Goal: Task Accomplishment & Management: Complete application form

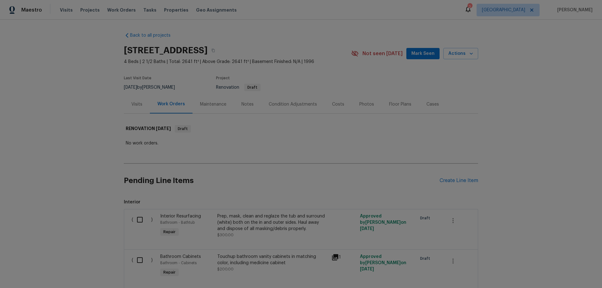
click at [389, 104] on div "Floor Plans" at bounding box center [400, 104] width 22 height 6
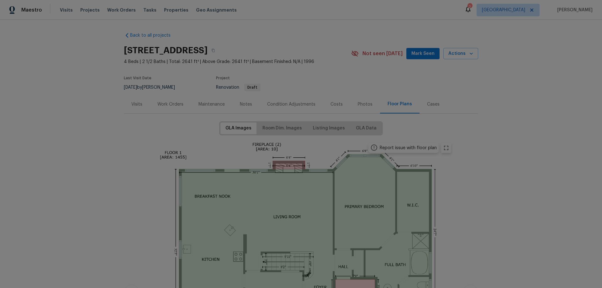
click at [134, 105] on div "Visits" at bounding box center [136, 104] width 11 height 6
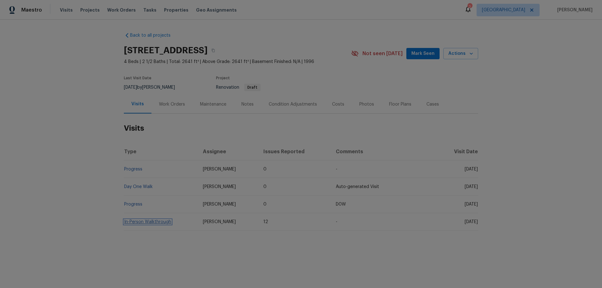
click at [147, 222] on link "In-Person Walkthrough" at bounding box center [147, 222] width 47 height 4
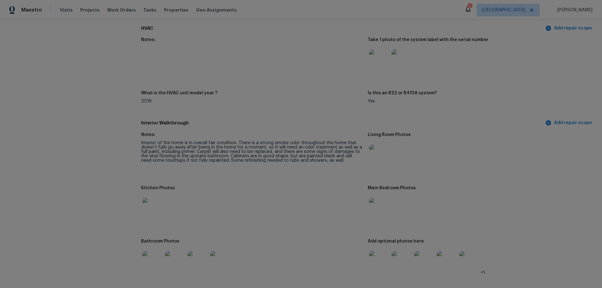
scroll to position [596, 0]
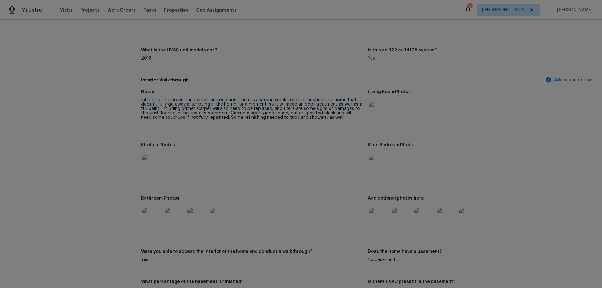
click at [380, 105] on img at bounding box center [379, 112] width 20 height 20
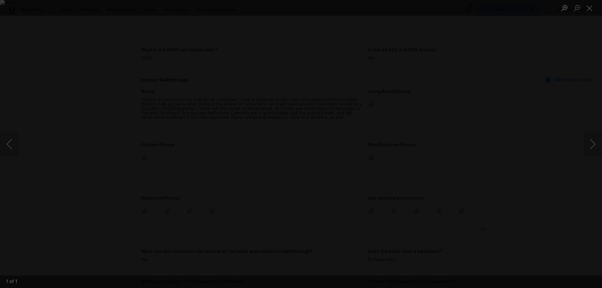
click at [519, 151] on div "Lightbox" at bounding box center [301, 144] width 602 height 288
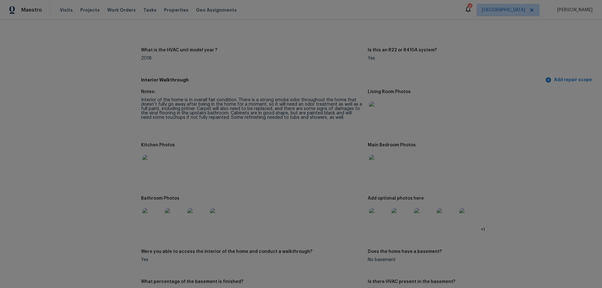
click at [153, 159] on img at bounding box center [152, 165] width 20 height 20
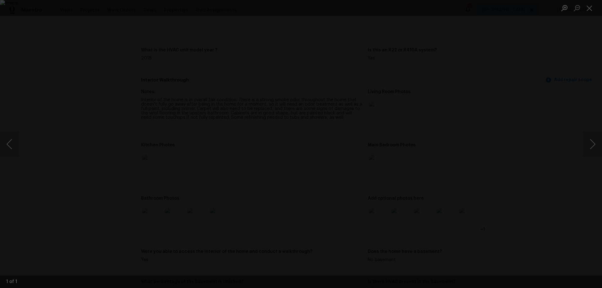
click at [110, 176] on div "Lightbox" at bounding box center [301, 144] width 602 height 288
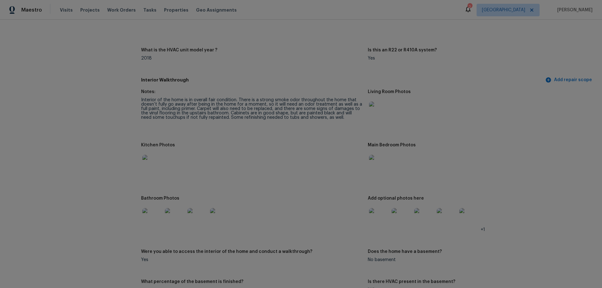
click at [373, 159] on img at bounding box center [379, 165] width 20 height 20
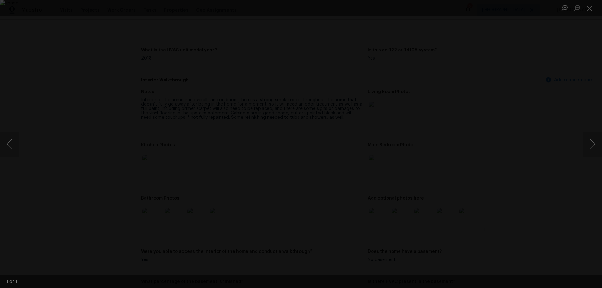
click at [80, 174] on div "Lightbox" at bounding box center [301, 144] width 602 height 288
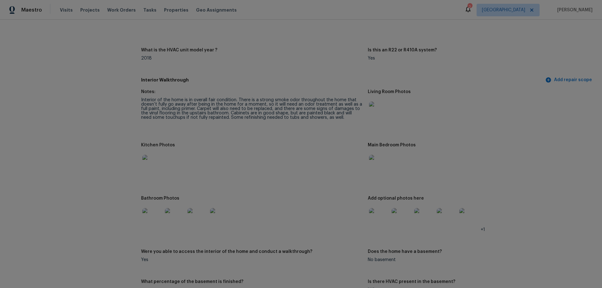
click at [146, 212] on img at bounding box center [152, 218] width 20 height 20
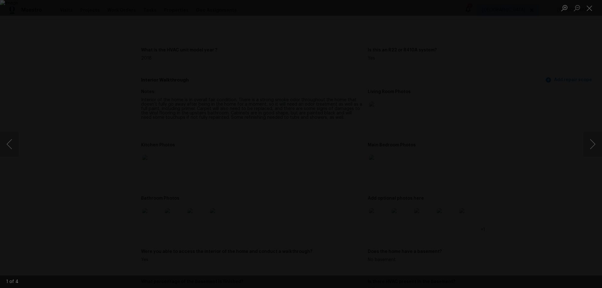
click at [116, 191] on div "Lightbox" at bounding box center [301, 144] width 602 height 288
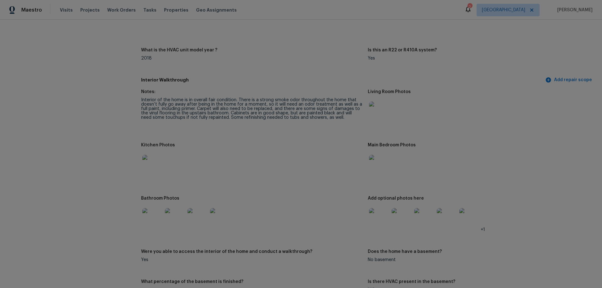
click at [170, 217] on img at bounding box center [175, 218] width 20 height 20
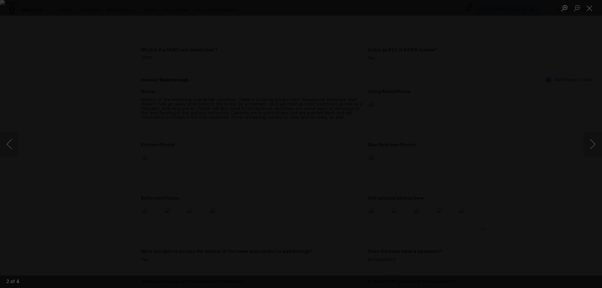
click at [91, 197] on div "Lightbox" at bounding box center [301, 144] width 602 height 288
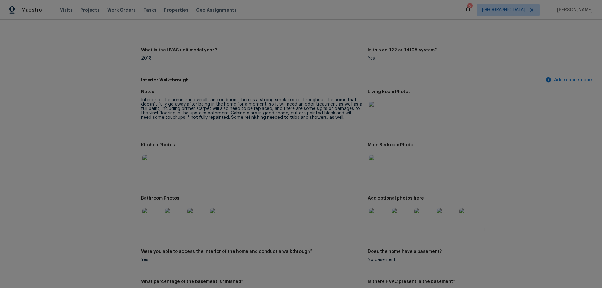
click at [174, 219] on img at bounding box center [175, 218] width 20 height 20
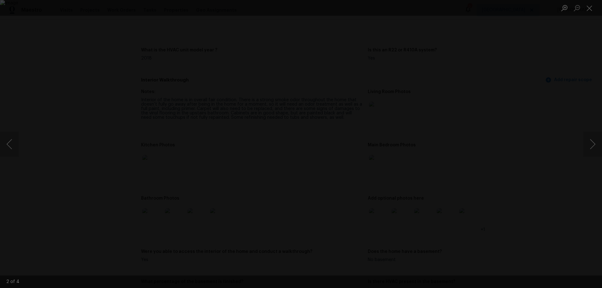
click at [79, 219] on div "Lightbox" at bounding box center [301, 144] width 602 height 288
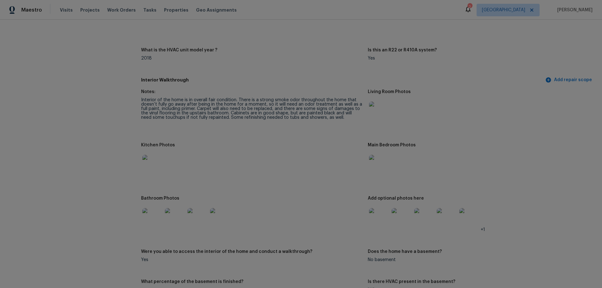
click at [194, 218] on img at bounding box center [198, 218] width 20 height 20
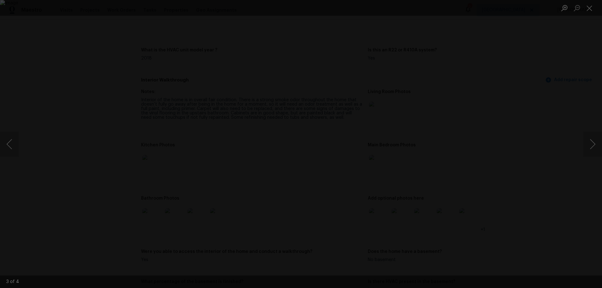
click at [92, 208] on div "Lightbox" at bounding box center [301, 144] width 602 height 288
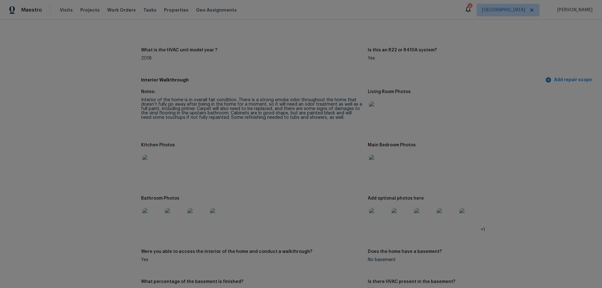
click at [222, 217] on img at bounding box center [220, 218] width 20 height 20
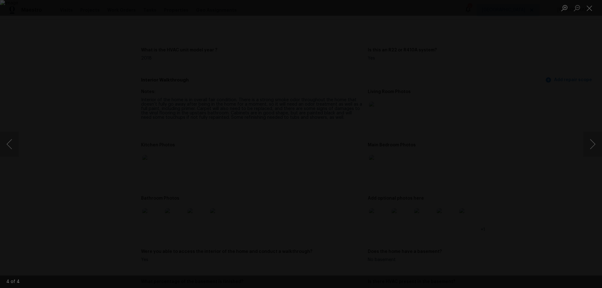
click at [87, 181] on div "Lightbox" at bounding box center [301, 144] width 602 height 288
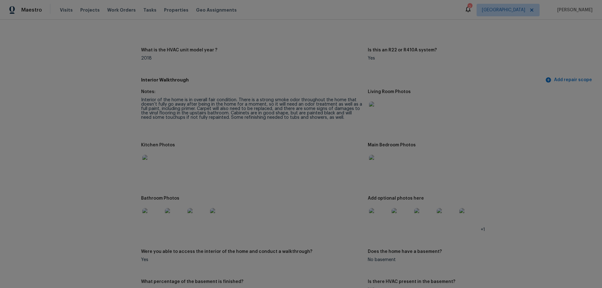
click at [375, 216] on img at bounding box center [379, 218] width 20 height 20
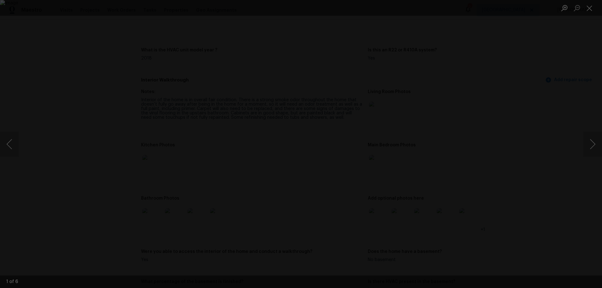
click at [98, 177] on div "Lightbox" at bounding box center [301, 144] width 602 height 288
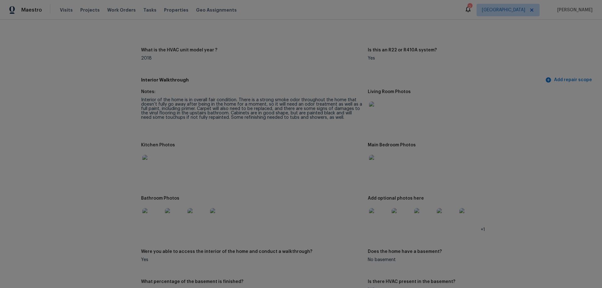
click at [403, 214] on img at bounding box center [402, 218] width 20 height 20
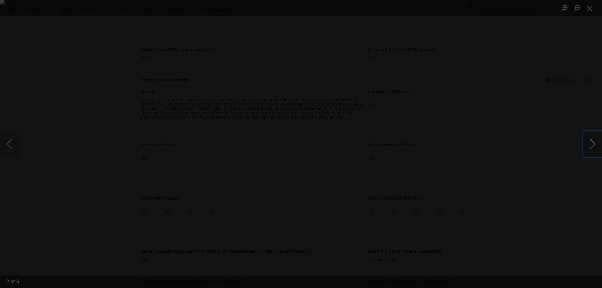
click at [590, 146] on button "Next image" at bounding box center [593, 144] width 19 height 25
click at [588, 149] on button "Next image" at bounding box center [593, 144] width 19 height 25
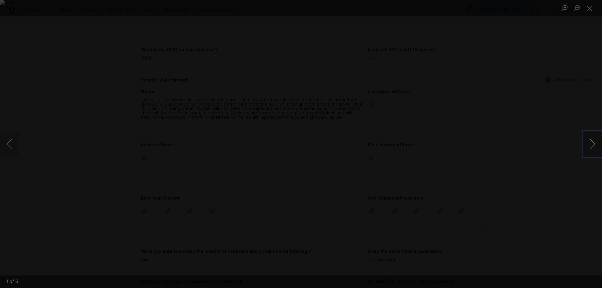
click at [588, 149] on button "Next image" at bounding box center [593, 144] width 19 height 25
click at [553, 151] on div "Lightbox" at bounding box center [301, 144] width 602 height 288
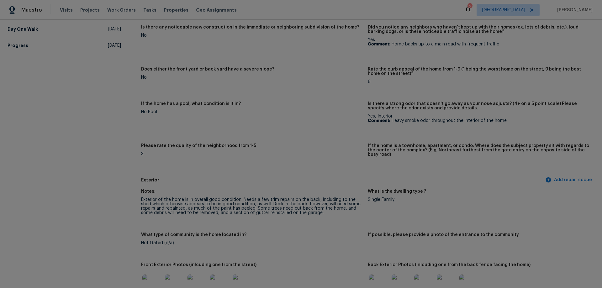
scroll to position [0, 0]
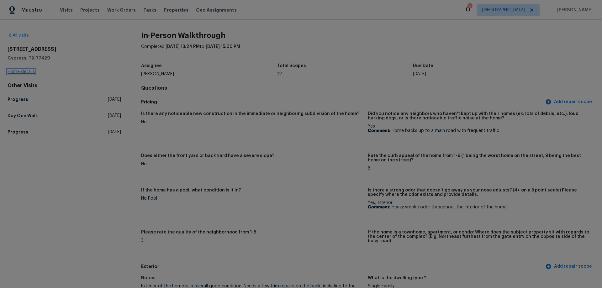
click at [28, 71] on link "Home details" at bounding box center [21, 72] width 27 height 4
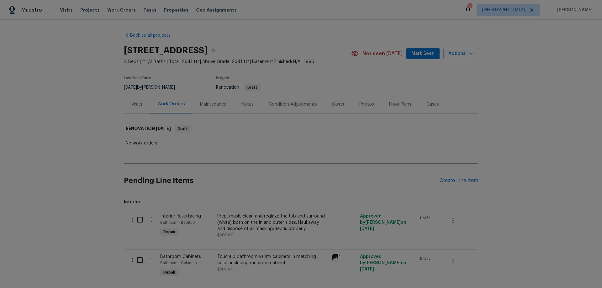
click at [417, 56] on span "Mark Seen" at bounding box center [423, 54] width 23 height 8
click at [459, 181] on div "Create Line Item" at bounding box center [459, 181] width 39 height 6
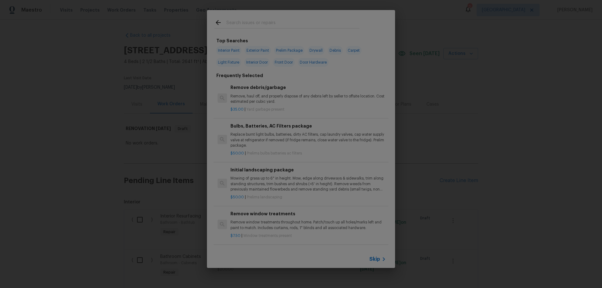
click at [255, 22] on input "text" at bounding box center [293, 23] width 133 height 9
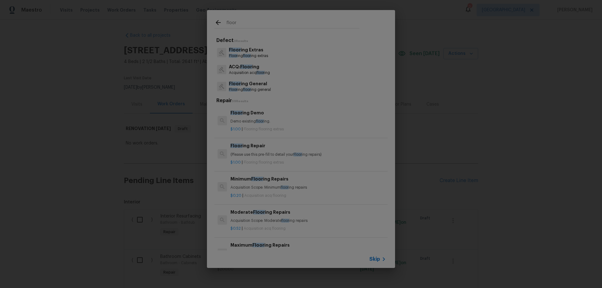
type input "floor"
click at [258, 53] on p "Floor ing floor ing extras" at bounding box center [248, 55] width 39 height 5
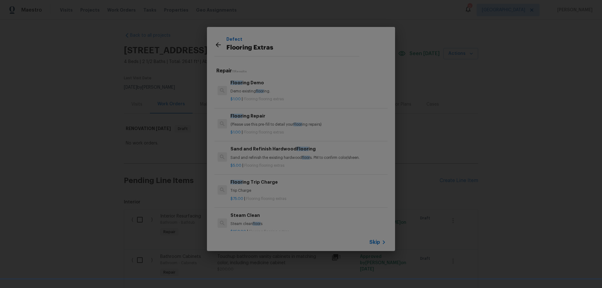
click at [256, 122] on p "(Please use this pre-fill to detail your Floor ing repairs)" at bounding box center [309, 124] width 156 height 5
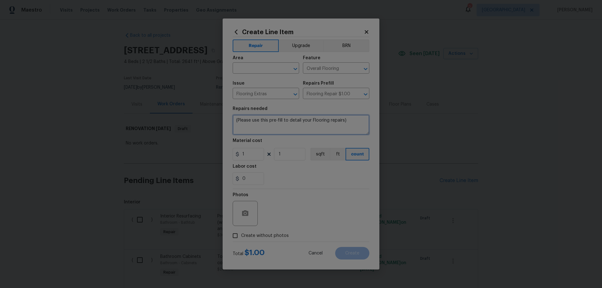
drag, startPoint x: 357, startPoint y: 126, endPoint x: 178, endPoint y: 112, distance: 179.3
click at [178, 113] on div "Create Line Item Repair Upgrade BRN Area ​ Feature Overall Flooring ​ Issue Flo…" at bounding box center [301, 144] width 602 height 288
click at [339, 120] on textarea "Re-glue loose vinyl flooring tiles in second floor bahroom" at bounding box center [301, 125] width 137 height 20
type textarea "Re-glue loose vinyl flooring tiles in second floor bathroom"
click at [254, 69] on input "text" at bounding box center [257, 69] width 49 height 10
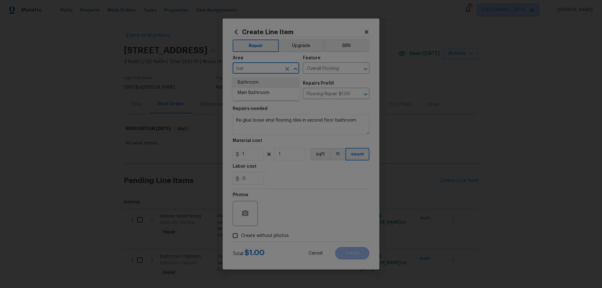
click at [258, 82] on li "Bathroom" at bounding box center [266, 82] width 67 height 10
type input "Bathroom"
click at [252, 154] on input "1" at bounding box center [248, 154] width 31 height 13
drag, startPoint x: 252, startPoint y: 154, endPoint x: 232, endPoint y: 153, distance: 20.1
click at [232, 153] on div "Create Line Item Repair Upgrade BRN Area Bathroom ​ Feature Overall Flooring ​ …" at bounding box center [301, 144] width 157 height 251
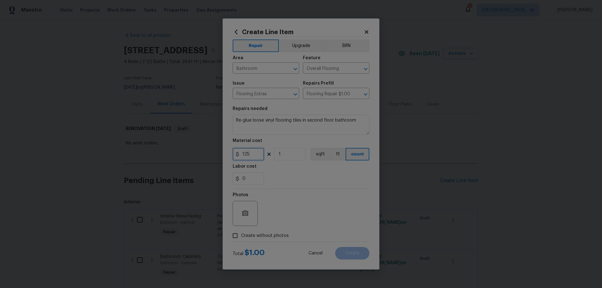
type input "125"
click at [268, 237] on span "Create without photos" at bounding box center [265, 236] width 48 height 7
click at [241, 237] on input "Create without photos" at bounding box center [235, 236] width 12 height 12
checkbox input "true"
click at [307, 219] on textarea at bounding box center [316, 213] width 107 height 25
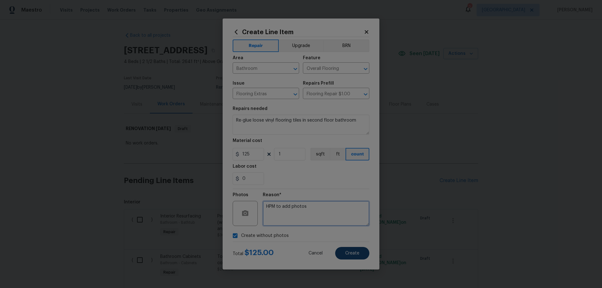
type textarea "HPM to add photos"
click at [356, 257] on button "Create" at bounding box center [352, 253] width 34 height 13
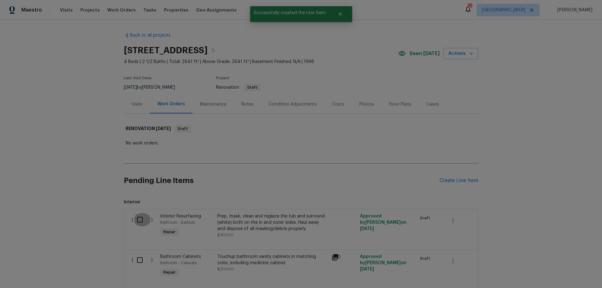
click at [136, 217] on input "checkbox" at bounding box center [142, 219] width 18 height 13
checkbox input "true"
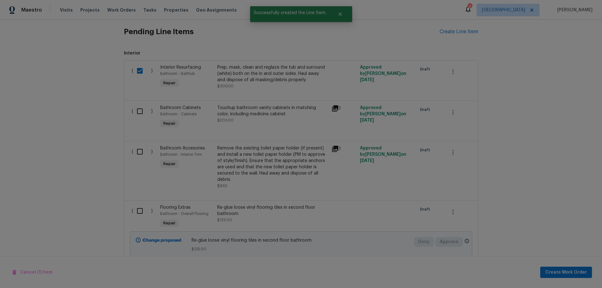
scroll to position [157, 0]
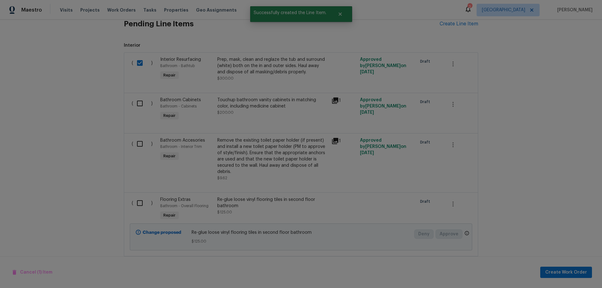
click at [138, 104] on input "checkbox" at bounding box center [142, 103] width 18 height 13
checkbox input "true"
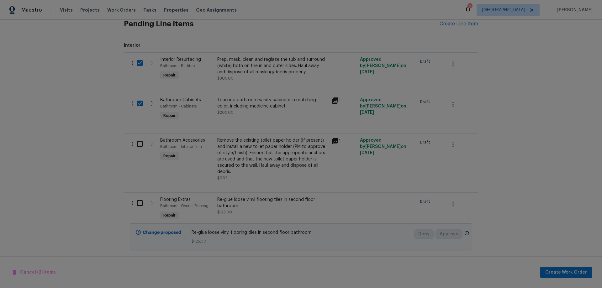
click at [135, 146] on input "checkbox" at bounding box center [142, 143] width 18 height 13
checkbox input "true"
click at [135, 206] on input "checkbox" at bounding box center [142, 203] width 18 height 13
checkbox input "true"
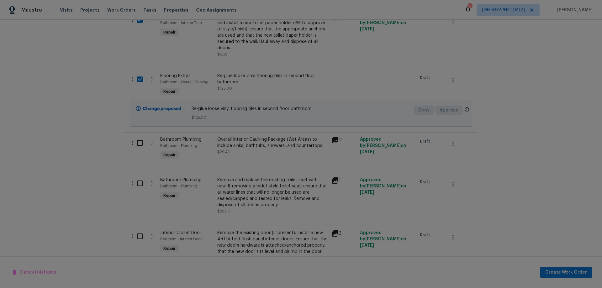
scroll to position [282, 0]
click at [134, 144] on input "checkbox" at bounding box center [142, 141] width 18 height 13
checkbox input "true"
click at [134, 184] on input "checkbox" at bounding box center [142, 181] width 18 height 13
checkbox input "true"
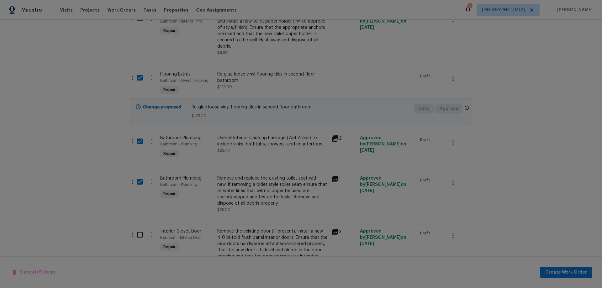
click at [135, 234] on input "checkbox" at bounding box center [142, 234] width 18 height 13
checkbox input "true"
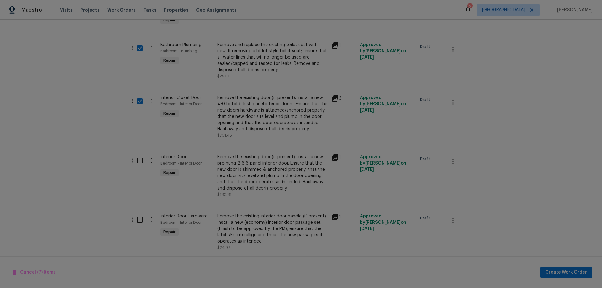
scroll to position [439, 0]
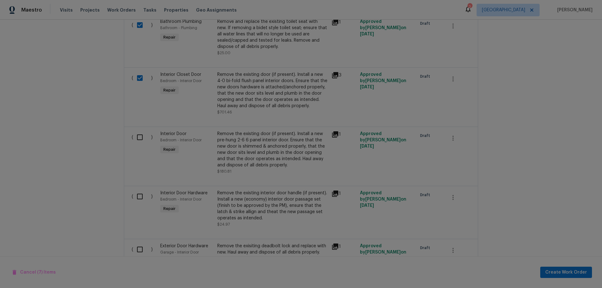
click at [137, 136] on input "checkbox" at bounding box center [142, 137] width 18 height 13
checkbox input "true"
click at [139, 198] on input "checkbox" at bounding box center [142, 196] width 18 height 13
checkbox input "true"
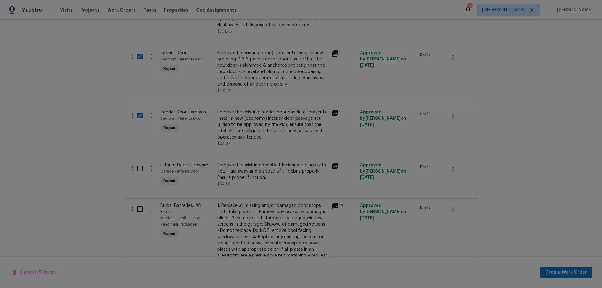
scroll to position [565, 0]
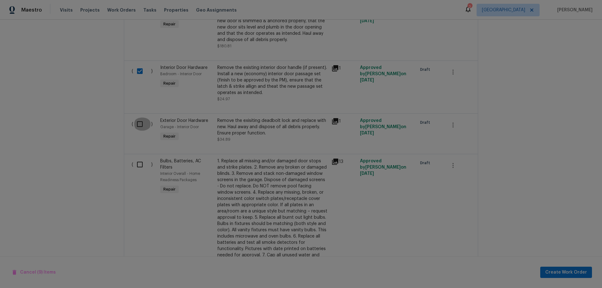
click at [136, 122] on input "checkbox" at bounding box center [142, 124] width 18 height 13
checkbox input "true"
click at [136, 170] on input "checkbox" at bounding box center [142, 164] width 18 height 13
checkbox input "true"
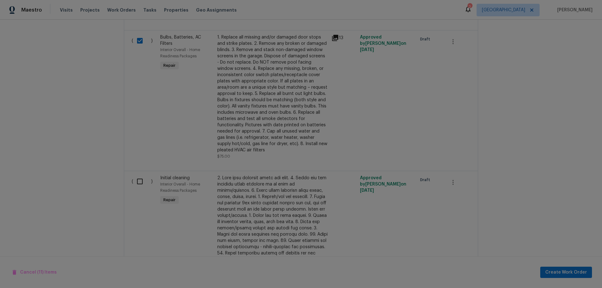
scroll to position [690, 0]
click at [140, 181] on input "checkbox" at bounding box center [142, 180] width 18 height 13
checkbox input "true"
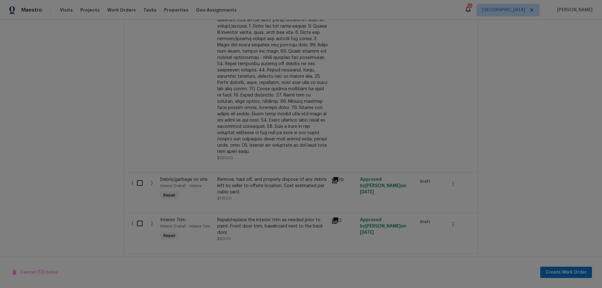
scroll to position [910, 0]
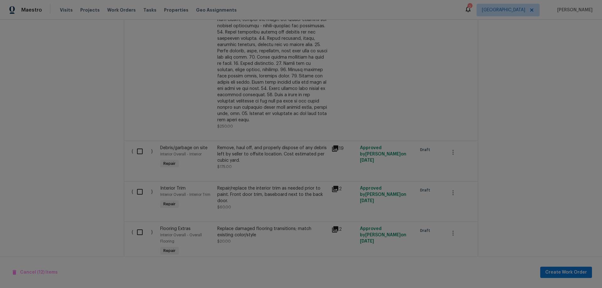
click at [133, 146] on input "checkbox" at bounding box center [142, 151] width 18 height 13
checkbox input "true"
click at [135, 185] on input "checkbox" at bounding box center [142, 191] width 18 height 13
checkbox input "true"
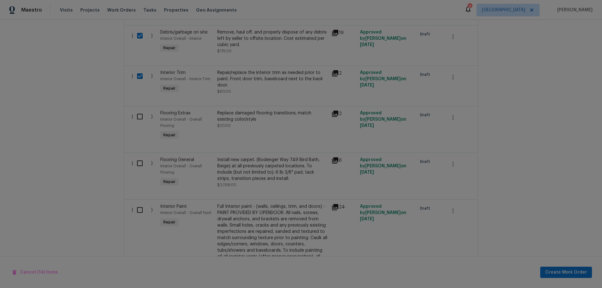
scroll to position [1035, 0]
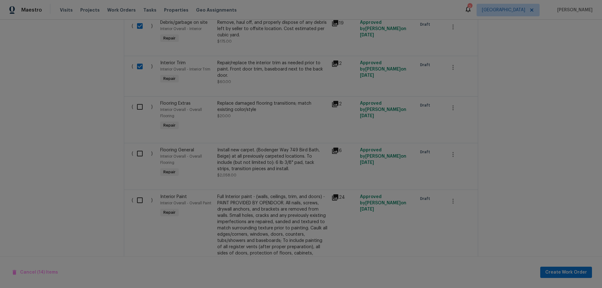
click at [135, 100] on input "checkbox" at bounding box center [142, 106] width 18 height 13
checkbox input "true"
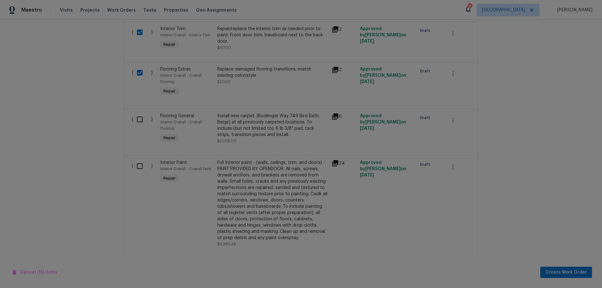
scroll to position [1098, 0]
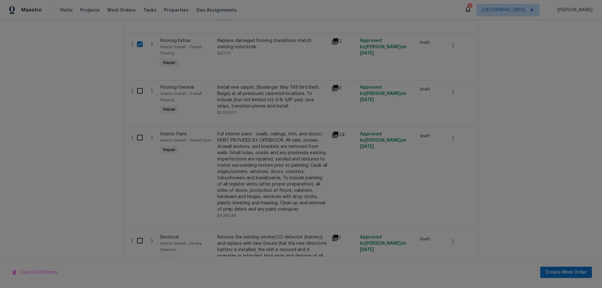
click at [141, 132] on input "checkbox" at bounding box center [142, 137] width 18 height 13
checkbox input "true"
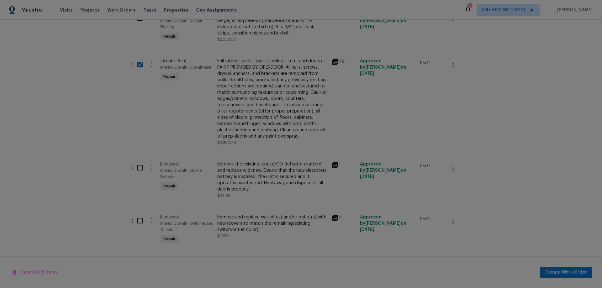
scroll to position [1192, 0]
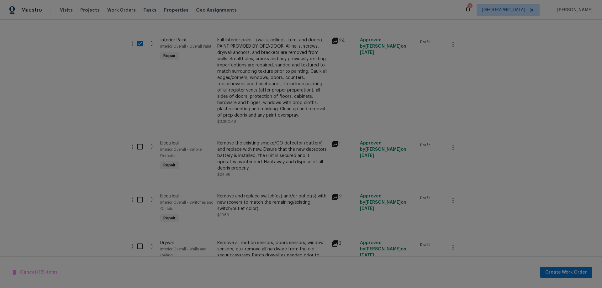
click at [138, 140] on input "checkbox" at bounding box center [142, 146] width 18 height 13
checkbox input "true"
click at [130, 191] on div "( )" at bounding box center [144, 208] width 29 height 35
click at [135, 195] on input "checkbox" at bounding box center [142, 199] width 18 height 13
checkbox input "true"
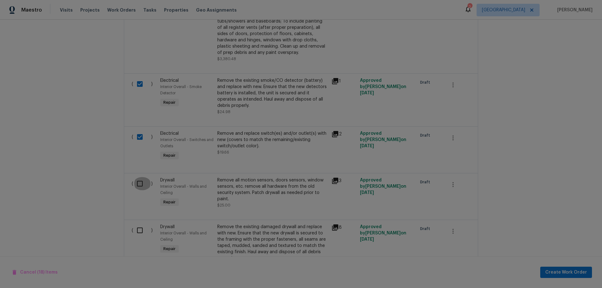
click at [139, 179] on input "checkbox" at bounding box center [142, 183] width 18 height 13
checkbox input "true"
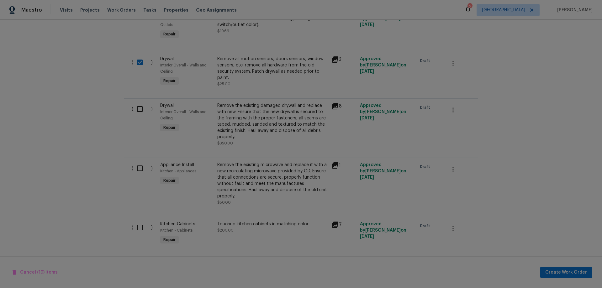
scroll to position [1381, 0]
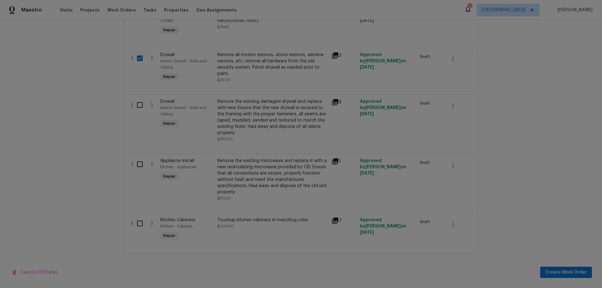
click at [139, 100] on input "checkbox" at bounding box center [142, 105] width 18 height 13
checkbox input "true"
click at [138, 158] on input "checkbox" at bounding box center [142, 164] width 18 height 13
checkbox input "true"
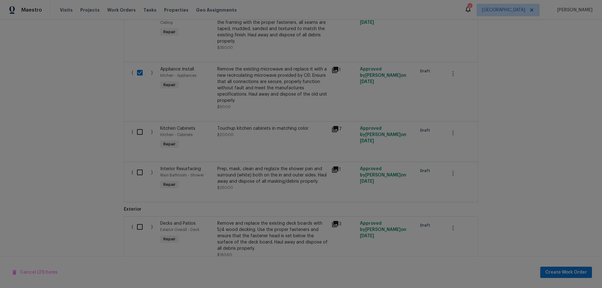
scroll to position [1475, 0]
click at [139, 125] on input "checkbox" at bounding box center [142, 129] width 18 height 13
checkbox input "true"
click at [136, 165] on input "checkbox" at bounding box center [142, 169] width 18 height 13
checkbox input "true"
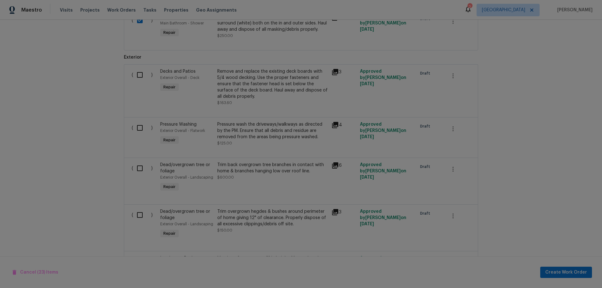
scroll to position [1632, 0]
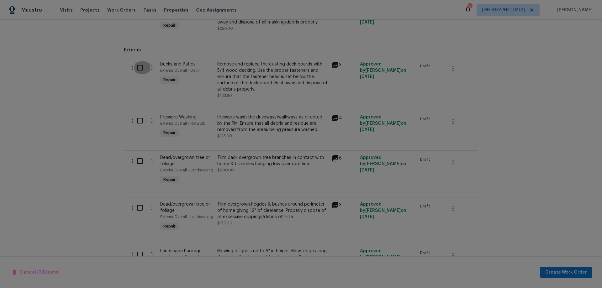
click at [137, 61] on input "checkbox" at bounding box center [142, 67] width 18 height 13
checkbox input "true"
click at [135, 116] on input "checkbox" at bounding box center [142, 120] width 18 height 13
checkbox input "true"
click at [137, 155] on input "checkbox" at bounding box center [142, 161] width 18 height 13
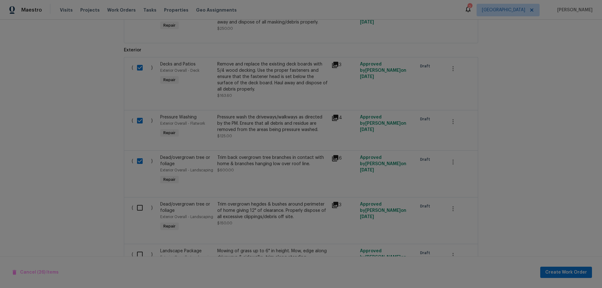
click at [137, 155] on input "checkbox" at bounding box center [142, 161] width 18 height 13
checkbox input "false"
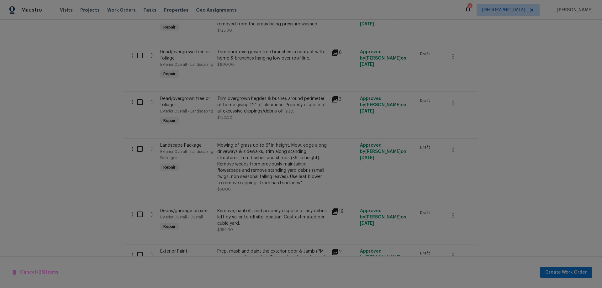
scroll to position [1757, 0]
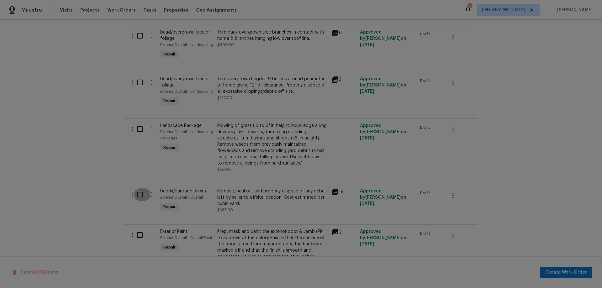
click at [137, 190] on input "checkbox" at bounding box center [142, 194] width 18 height 13
checkbox input "true"
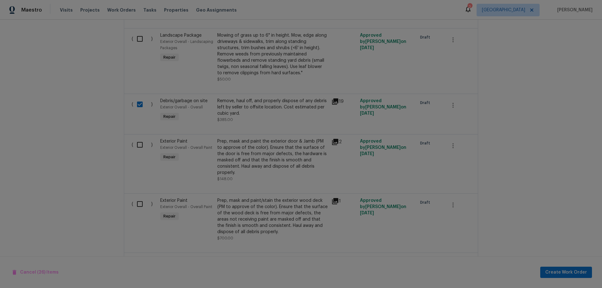
scroll to position [1851, 0]
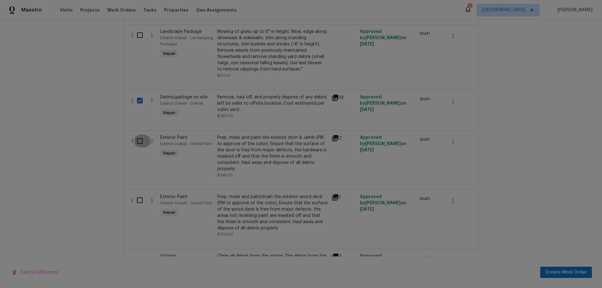
click at [138, 136] on input "checkbox" at bounding box center [142, 141] width 18 height 13
checkbox input "true"
click at [136, 195] on input "checkbox" at bounding box center [142, 200] width 18 height 13
checkbox input "true"
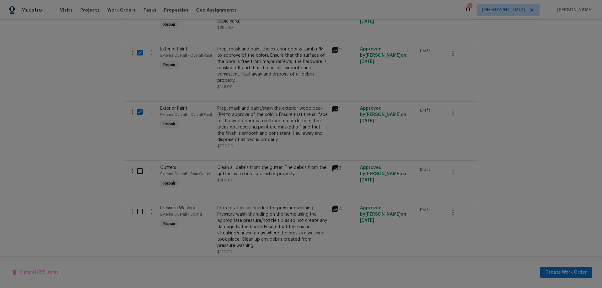
scroll to position [1977, 0]
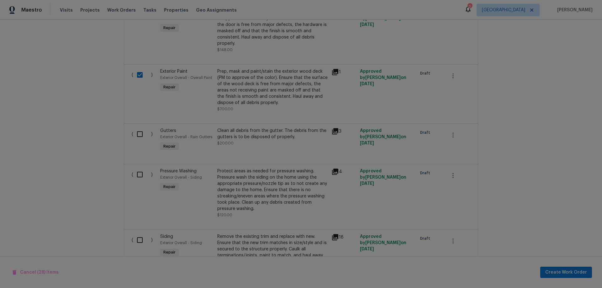
click at [136, 129] on input "checkbox" at bounding box center [142, 134] width 18 height 13
checkbox input "true"
click at [135, 170] on input "checkbox" at bounding box center [142, 174] width 18 height 13
checkbox input "true"
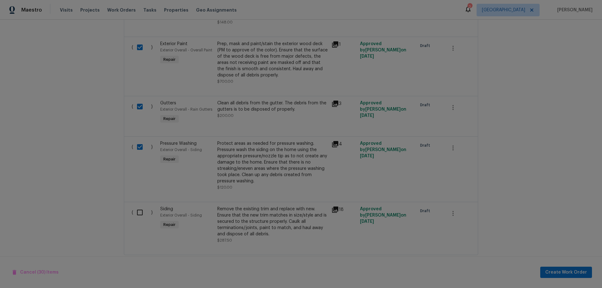
scroll to position [2012, 0]
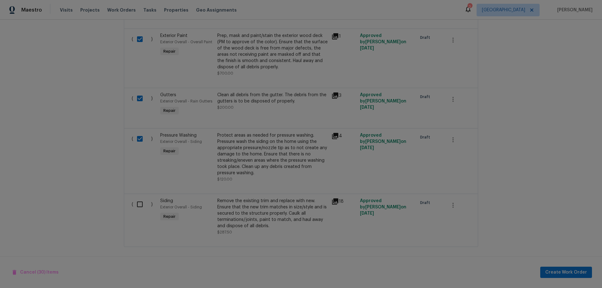
click at [137, 202] on input "checkbox" at bounding box center [142, 204] width 18 height 13
checkbox input "true"
click at [564, 270] on span "Create Work Order" at bounding box center [567, 273] width 42 height 8
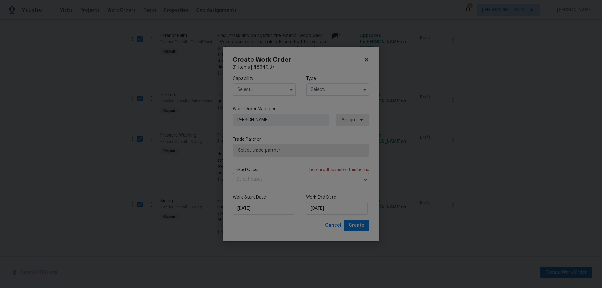
click at [256, 90] on input "text" at bounding box center [264, 89] width 63 height 13
click at [275, 156] on div "General Contractor" at bounding box center [264, 152] width 60 height 11
type input "General Contractor"
click at [337, 85] on input "text" at bounding box center [337, 89] width 63 height 13
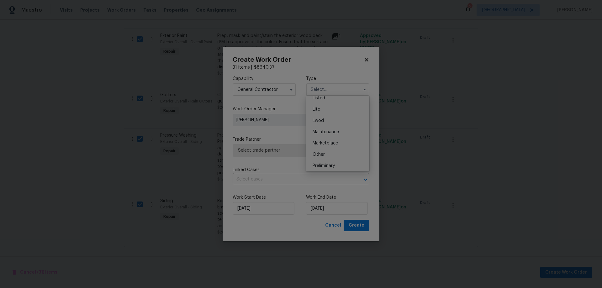
scroll to position [94, 0]
click at [343, 167] on div "Renovation" at bounding box center [338, 167] width 60 height 11
type input "Renovation"
click at [284, 151] on span "Select trade partner" at bounding box center [296, 150] width 117 height 6
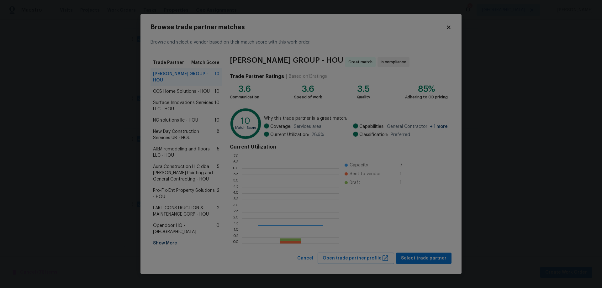
scroll to position [83, 93]
click at [183, 92] on span "CCS Home Solutions - HOU" at bounding box center [181, 91] width 57 height 6
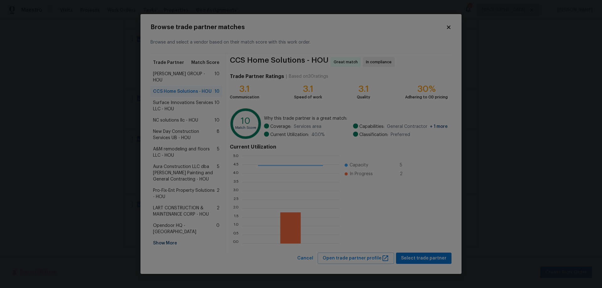
click at [183, 101] on span "Surface Innovations Services LLC - HOU" at bounding box center [183, 106] width 61 height 13
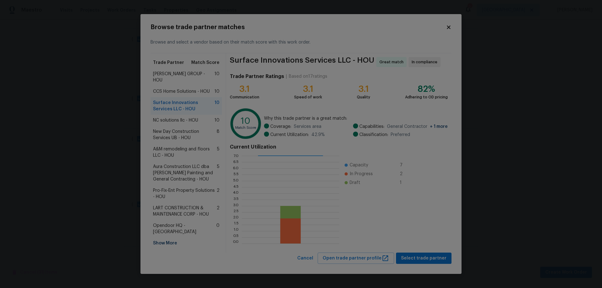
click at [182, 117] on span "NC solutions llc - HOU" at bounding box center [175, 120] width 45 height 6
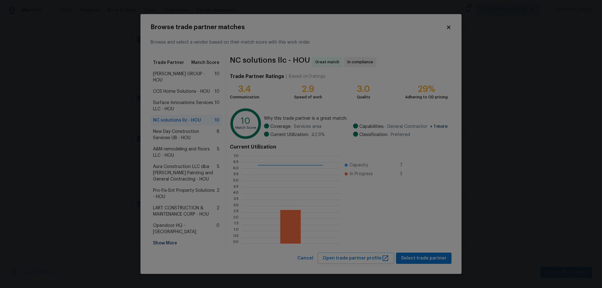
click at [191, 102] on span "Surface Innovations Services LLC - HOU" at bounding box center [183, 106] width 61 height 13
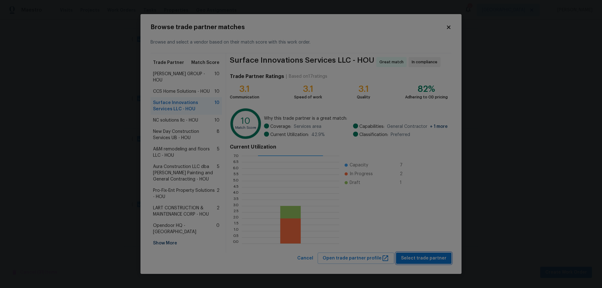
click at [426, 260] on span "Select trade partner" at bounding box center [423, 259] width 45 height 8
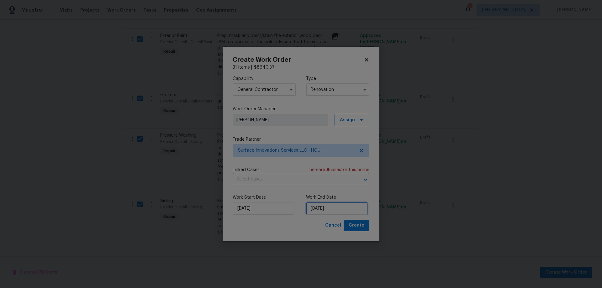
click at [343, 212] on input "9/2/2025" at bounding box center [337, 208] width 62 height 13
click at [275, 209] on input "9/2/2025" at bounding box center [264, 208] width 62 height 13
click at [262, 209] on input "9/2/2025" at bounding box center [264, 208] width 62 height 13
click at [340, 209] on input "9/2/2025" at bounding box center [337, 208] width 62 height 13
click at [326, 163] on div "9" at bounding box center [327, 163] width 10 height 9
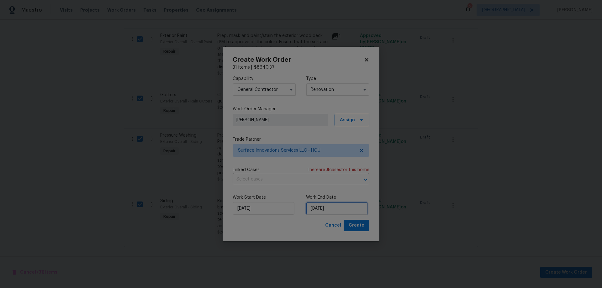
click at [345, 206] on input "9/9/2025" at bounding box center [337, 208] width 62 height 13
click at [318, 165] on div "8" at bounding box center [317, 163] width 10 height 9
type input "9/8/2025"
click at [358, 225] on span "Create" at bounding box center [357, 226] width 16 height 8
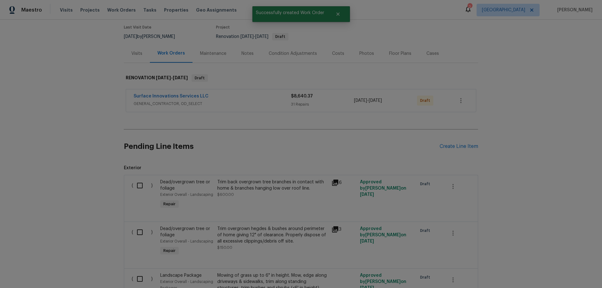
scroll to position [94, 0]
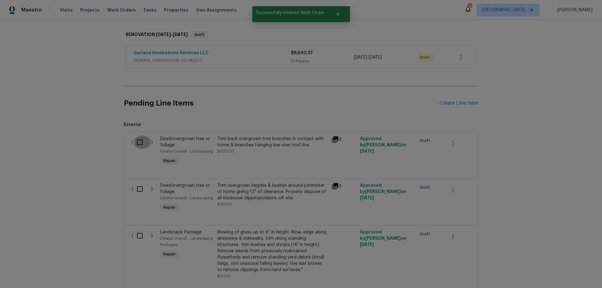
click at [135, 143] on input "checkbox" at bounding box center [142, 142] width 18 height 13
checkbox input "true"
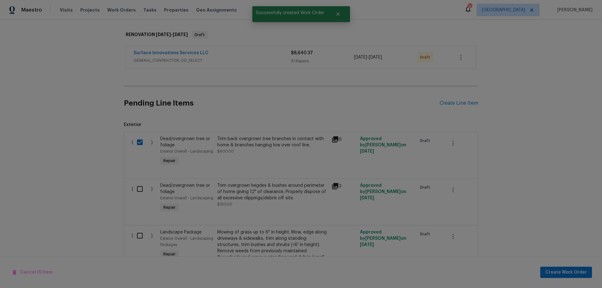
click at [135, 191] on input "checkbox" at bounding box center [142, 189] width 18 height 13
checkbox input "true"
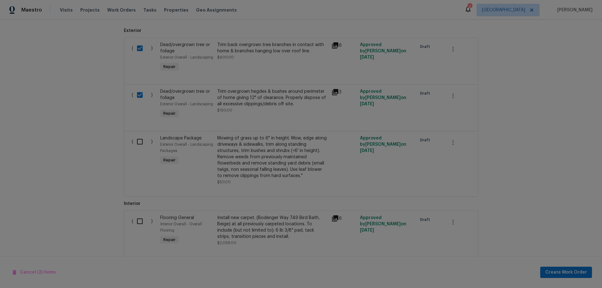
click at [139, 142] on input "checkbox" at bounding box center [142, 141] width 18 height 13
checkbox input "true"
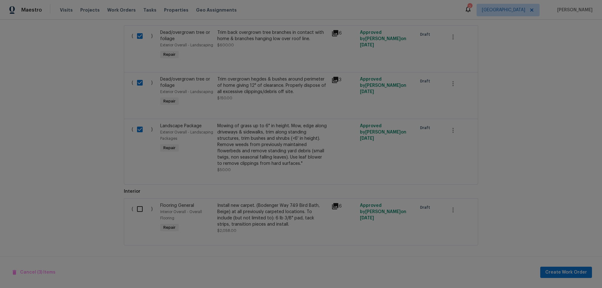
scroll to position [205, 0]
click at [565, 272] on span "Create Work Order" at bounding box center [567, 273] width 42 height 8
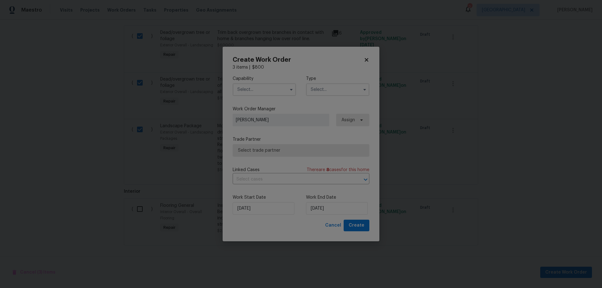
click at [255, 89] on input "text" at bounding box center [264, 89] width 63 height 13
click at [270, 152] on div "Hardscape Landscape" at bounding box center [264, 145] width 60 height 11
type input "Hardscape Landscape"
click at [330, 91] on input "text" at bounding box center [337, 89] width 63 height 13
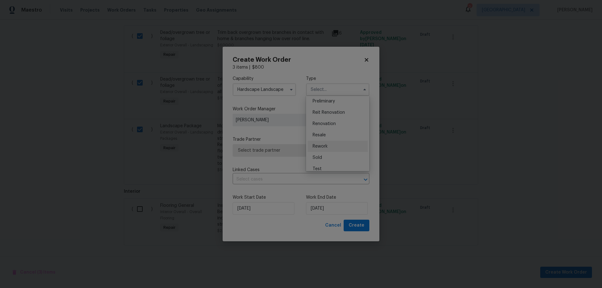
scroll to position [142, 0]
click at [334, 120] on span "Renovation" at bounding box center [324, 119] width 23 height 4
type input "Renovation"
click at [304, 150] on span "Select trade partner" at bounding box center [296, 150] width 117 height 6
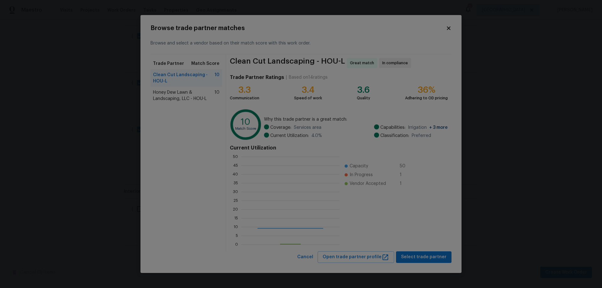
scroll to position [83, 94]
click at [192, 96] on span "Honey Dew Lawn & Landscaping, LLC - HOU-L" at bounding box center [183, 95] width 61 height 13
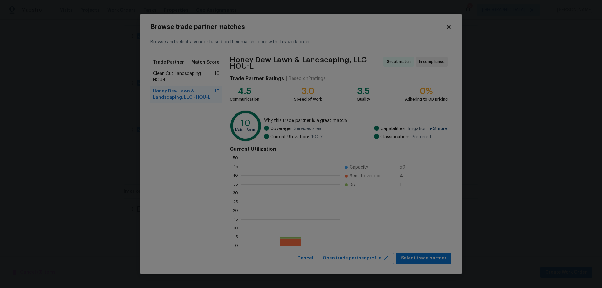
click at [194, 75] on span "Clean Cut Landscaping - HOU-L" at bounding box center [183, 77] width 61 height 13
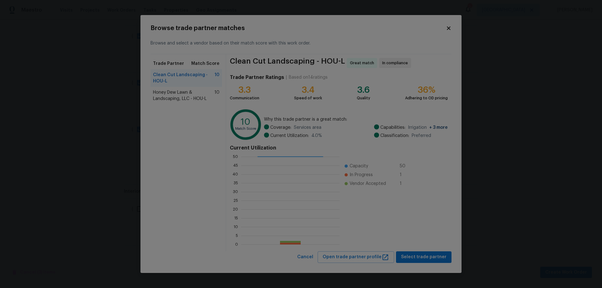
click at [199, 94] on span "Honey Dew Lawn & Landscaping, LLC - HOU-L" at bounding box center [183, 95] width 61 height 13
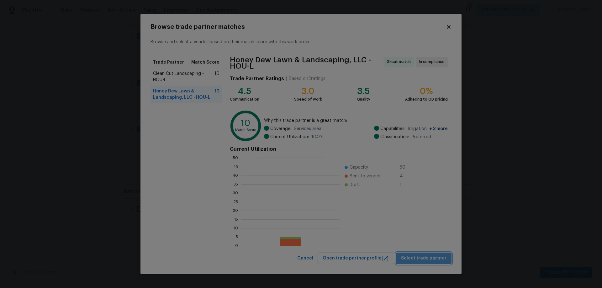
click at [434, 261] on span "Select trade partner" at bounding box center [423, 259] width 45 height 8
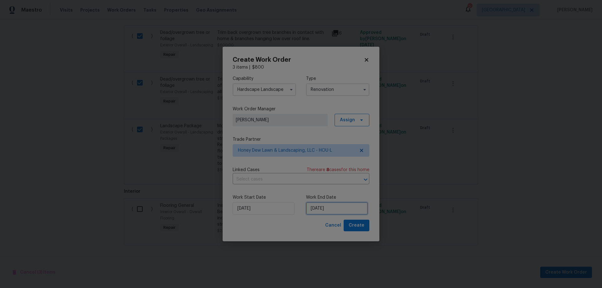
click at [333, 205] on input "9/2/2025" at bounding box center [337, 208] width 62 height 13
click at [354, 154] on div "5" at bounding box center [357, 153] width 10 height 9
type input "9/5/2025"
click at [358, 228] on span "Create" at bounding box center [357, 226] width 16 height 8
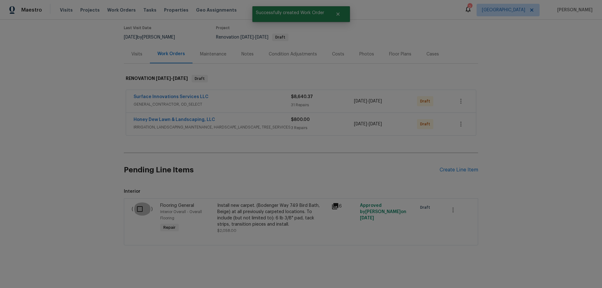
click at [136, 204] on input "checkbox" at bounding box center [142, 209] width 18 height 13
click at [562, 275] on span "Create Work Order" at bounding box center [567, 273] width 42 height 8
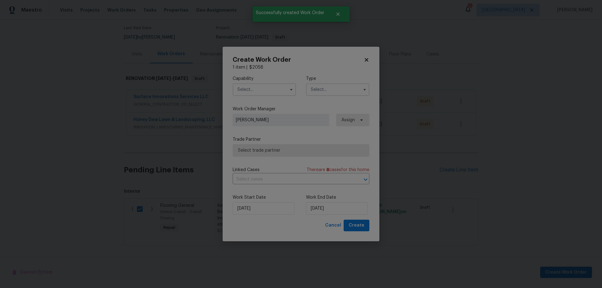
click at [263, 92] on input "text" at bounding box center [264, 89] width 63 height 13
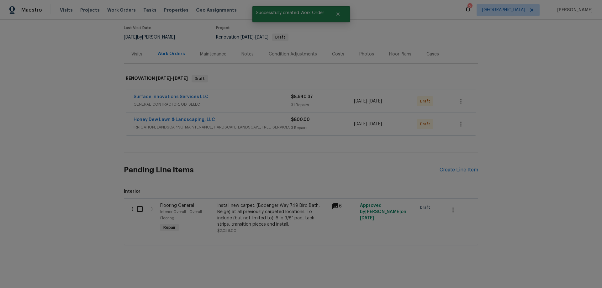
click at [249, 208] on div "Install new carpet. (Bodenger Way 749 Bird Bath, Beige) at all previously carpe…" at bounding box center [272, 215] width 110 height 25
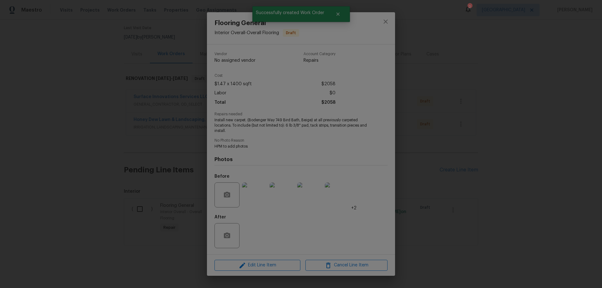
click at [105, 179] on div "Flooring General Interior Overall - Overall Flooring Draft Vendor No assigned v…" at bounding box center [301, 144] width 602 height 288
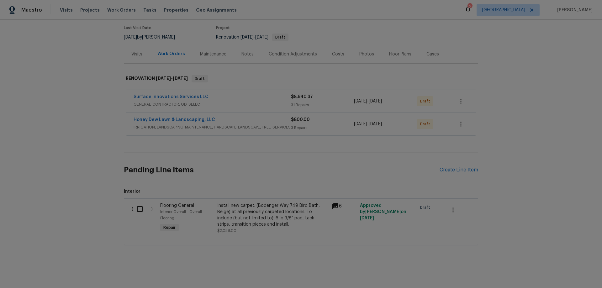
click at [137, 203] on input "checkbox" at bounding box center [142, 209] width 18 height 13
checkbox input "true"
click at [581, 270] on span "Create Work Order" at bounding box center [567, 273] width 42 height 8
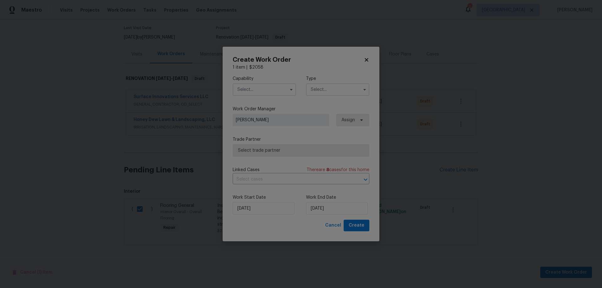
click at [259, 88] on input "text" at bounding box center [264, 89] width 63 height 13
click at [248, 98] on span "Flooring" at bounding box center [247, 95] width 17 height 4
type input "Flooring"
click at [331, 93] on input "text" at bounding box center [337, 89] width 63 height 13
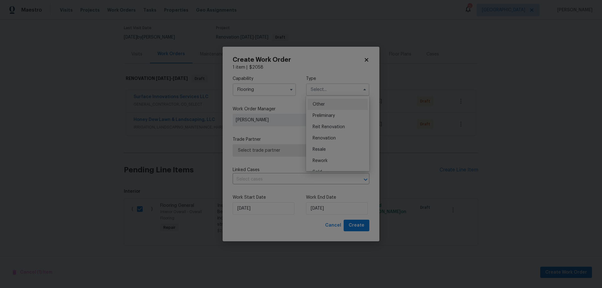
scroll to position [126, 0]
click at [334, 139] on div "Renovation" at bounding box center [338, 135] width 60 height 11
type input "Renovation"
click at [281, 152] on span "Select trade partner" at bounding box center [296, 150] width 117 height 6
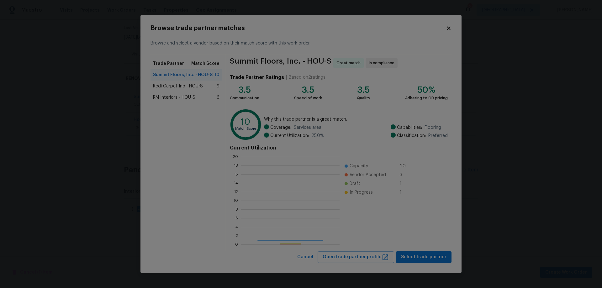
scroll to position [83, 94]
click at [426, 256] on span "Select trade partner" at bounding box center [423, 258] width 45 height 8
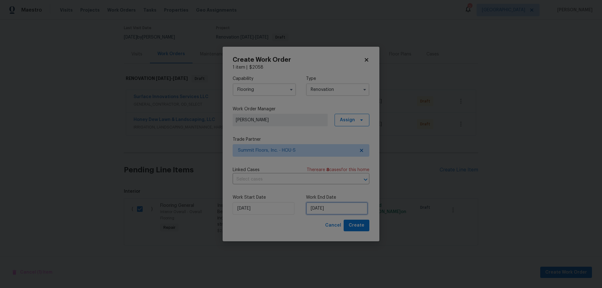
click at [342, 208] on input "9/2/2025" at bounding box center [337, 208] width 62 height 13
click at [352, 153] on div "5" at bounding box center [357, 153] width 10 height 9
type input "9/5/2025"
click at [356, 227] on span "Create" at bounding box center [357, 226] width 16 height 8
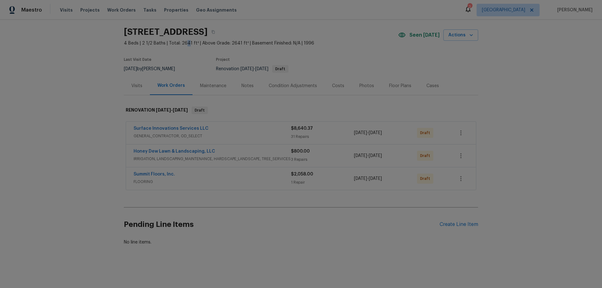
click at [183, 40] on span "4 Beds | 2 1/2 Baths | Total: 2641 ft² | Above Grade: 2641 ft² | Basement Finis…" at bounding box center [261, 43] width 275 height 6
click at [183, 58] on div "Last Visit Date" at bounding box center [153, 62] width 59 height 8
click at [132, 83] on div "Visits" at bounding box center [136, 86] width 11 height 6
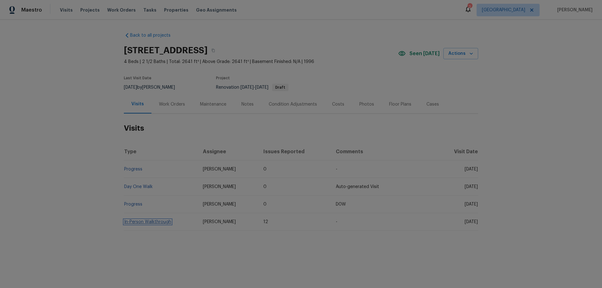
click at [137, 220] on link "In-Person Walkthrough" at bounding box center [147, 222] width 47 height 4
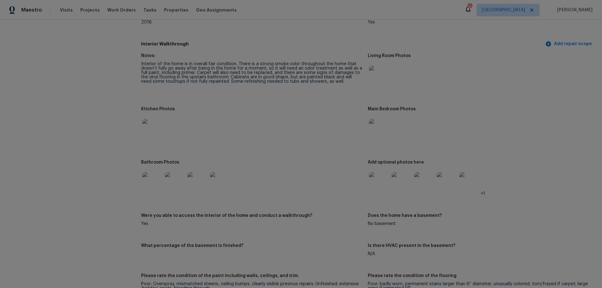
scroll to position [659, 0]
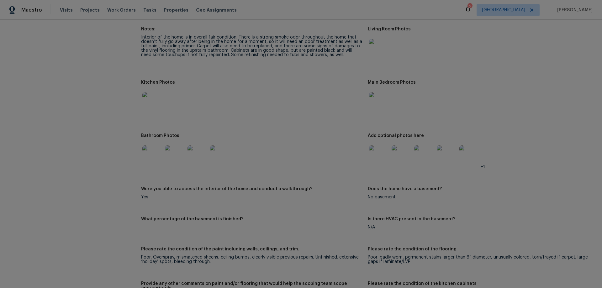
click at [381, 147] on img at bounding box center [379, 156] width 20 height 20
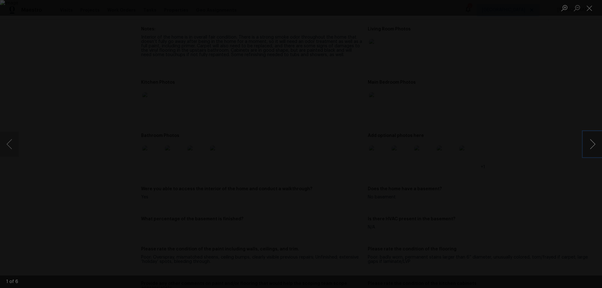
click at [589, 145] on button "Next image" at bounding box center [593, 144] width 19 height 25
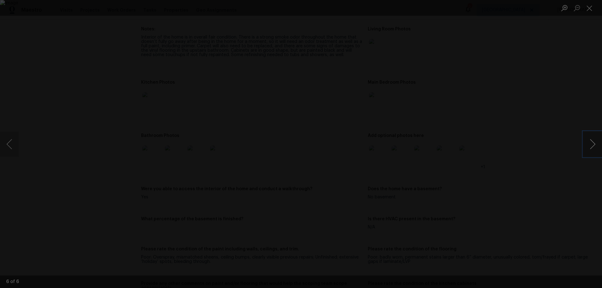
click at [589, 145] on button "Next image" at bounding box center [593, 144] width 19 height 25
click at [587, 145] on button "Next image" at bounding box center [593, 144] width 19 height 25
click at [544, 128] on div "Lightbox" at bounding box center [301, 144] width 602 height 288
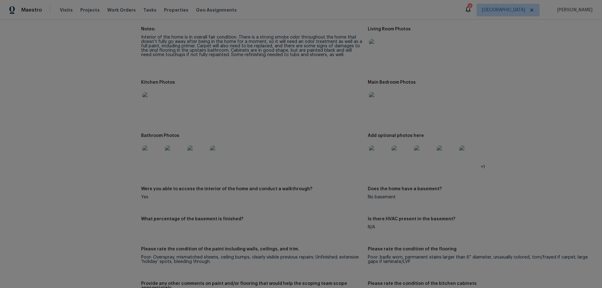
click at [149, 100] on img at bounding box center [152, 102] width 20 height 20
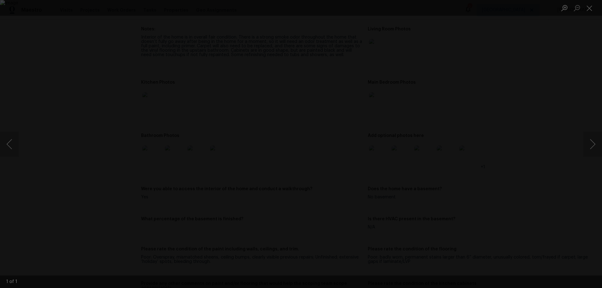
click at [532, 70] on div "Lightbox" at bounding box center [301, 144] width 602 height 288
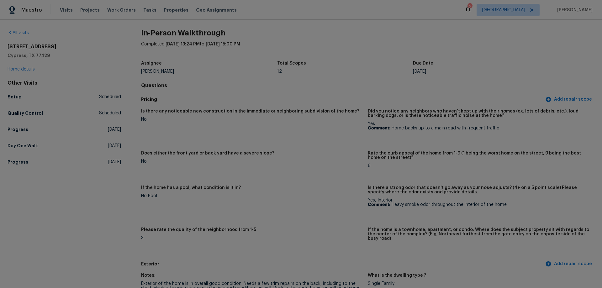
scroll to position [0, 0]
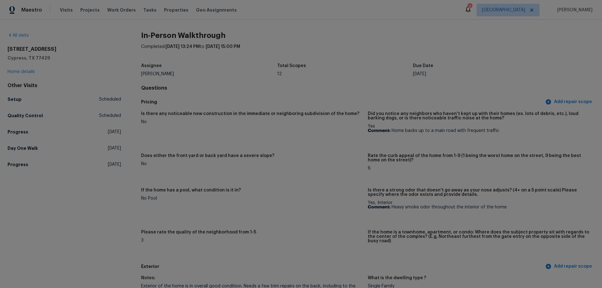
click at [23, 69] on div "14018 Fair Glade Ln Cypress, TX 77429 Home details" at bounding box center [65, 60] width 114 height 29
click at [23, 70] on link "Home details" at bounding box center [21, 72] width 27 height 4
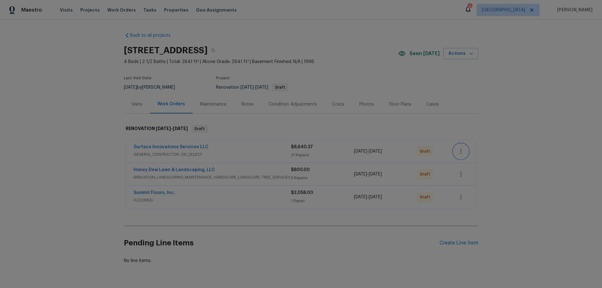
click at [458, 149] on icon "button" at bounding box center [461, 152] width 8 height 8
click at [468, 150] on li "Send to Vendor" at bounding box center [485, 152] width 68 height 10
click at [526, 259] on div at bounding box center [301, 144] width 602 height 288
click at [461, 173] on icon "button" at bounding box center [461, 175] width 8 height 8
click at [466, 175] on li "Send to Vendor" at bounding box center [485, 174] width 68 height 10
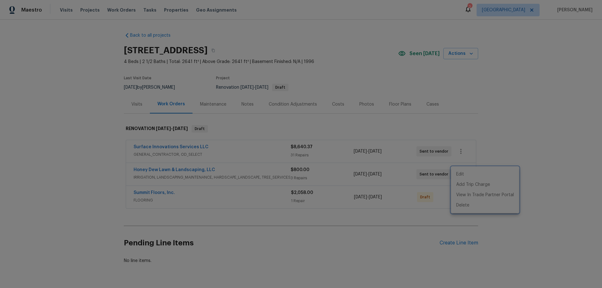
click at [521, 264] on div at bounding box center [301, 144] width 602 height 288
click at [462, 198] on icon "button" at bounding box center [461, 198] width 8 height 8
click at [462, 198] on li "Send to Vendor" at bounding box center [485, 197] width 68 height 10
click at [553, 256] on div at bounding box center [301, 144] width 602 height 288
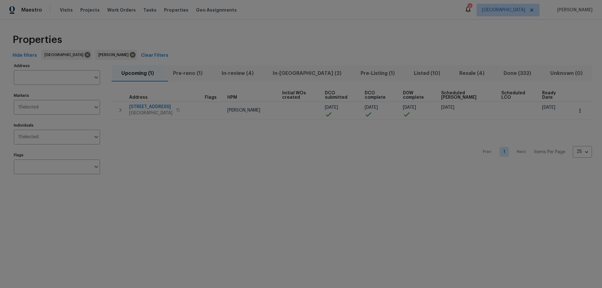
click at [191, 76] on span "Pre-reno (1)" at bounding box center [187, 73] width 41 height 9
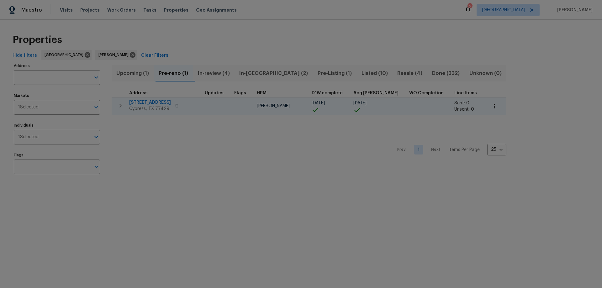
click at [492, 107] on icon "button" at bounding box center [495, 106] width 6 height 6
click at [458, 130] on li "Admin" at bounding box center [463, 131] width 70 height 10
click at [120, 105] on div at bounding box center [301, 144] width 602 height 288
click at [119, 105] on icon "button" at bounding box center [121, 106] width 8 height 8
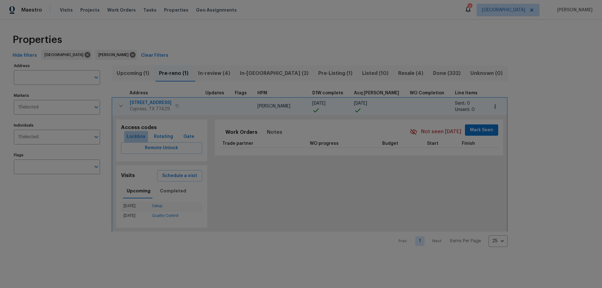
click at [135, 136] on span "Lockbox" at bounding box center [136, 137] width 19 height 8
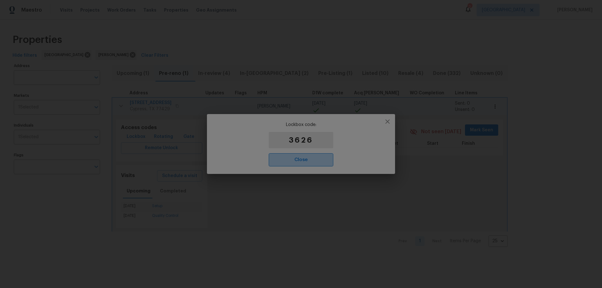
click at [313, 161] on span "Close" at bounding box center [301, 160] width 51 height 8
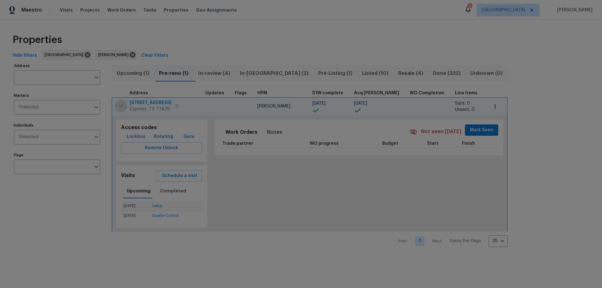
click at [118, 105] on icon "button" at bounding box center [121, 106] width 8 height 8
